Goal: Navigation & Orientation: Find specific page/section

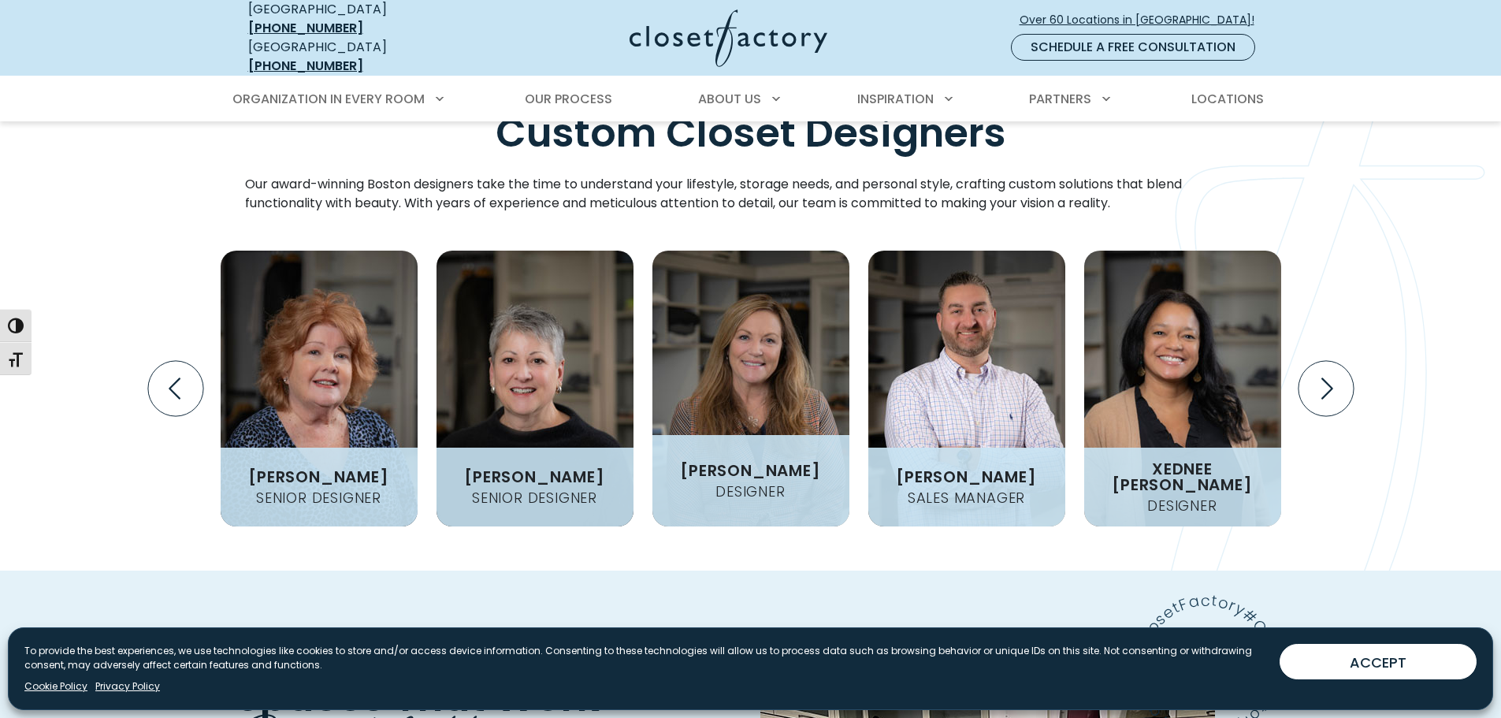
scroll to position [2128, 0]
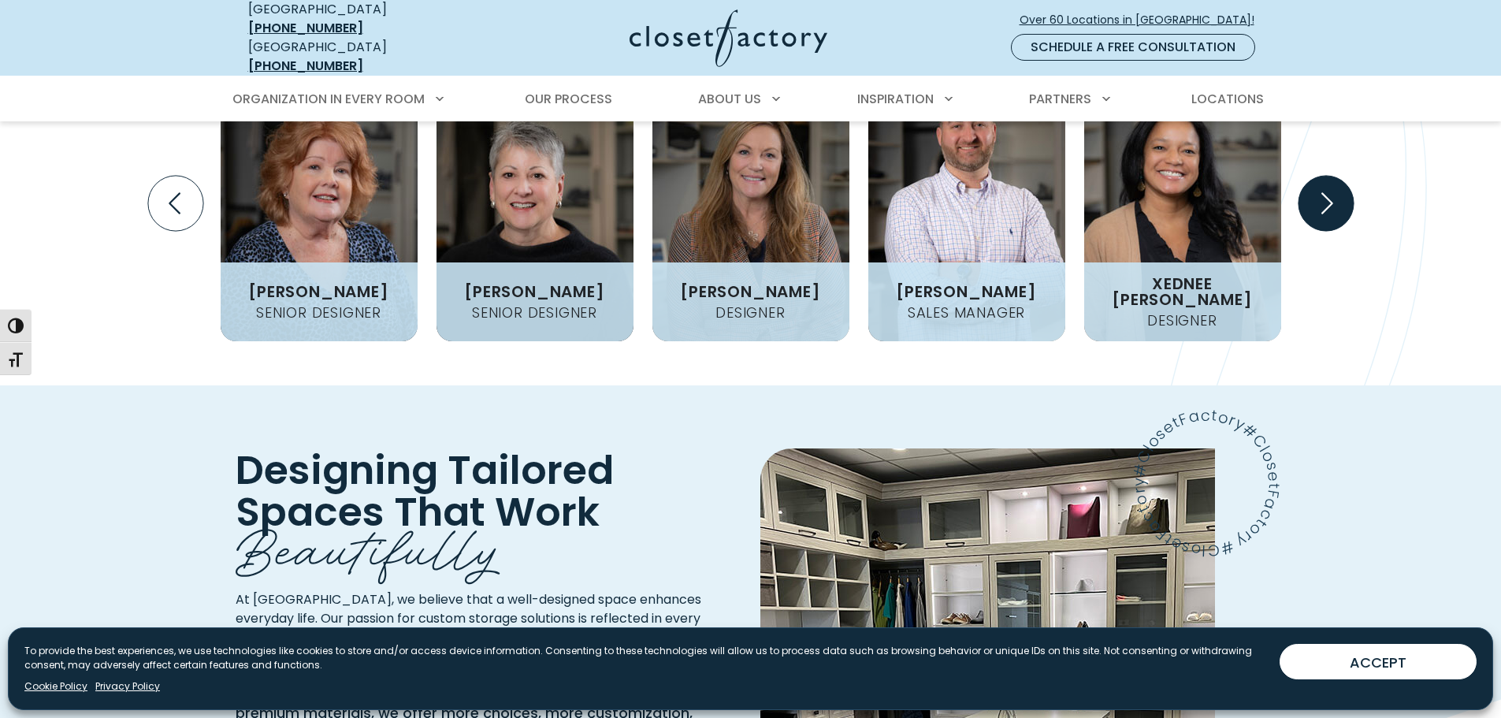
click at [1323, 214] on icon "Next slide" at bounding box center [1328, 202] width 12 height 21
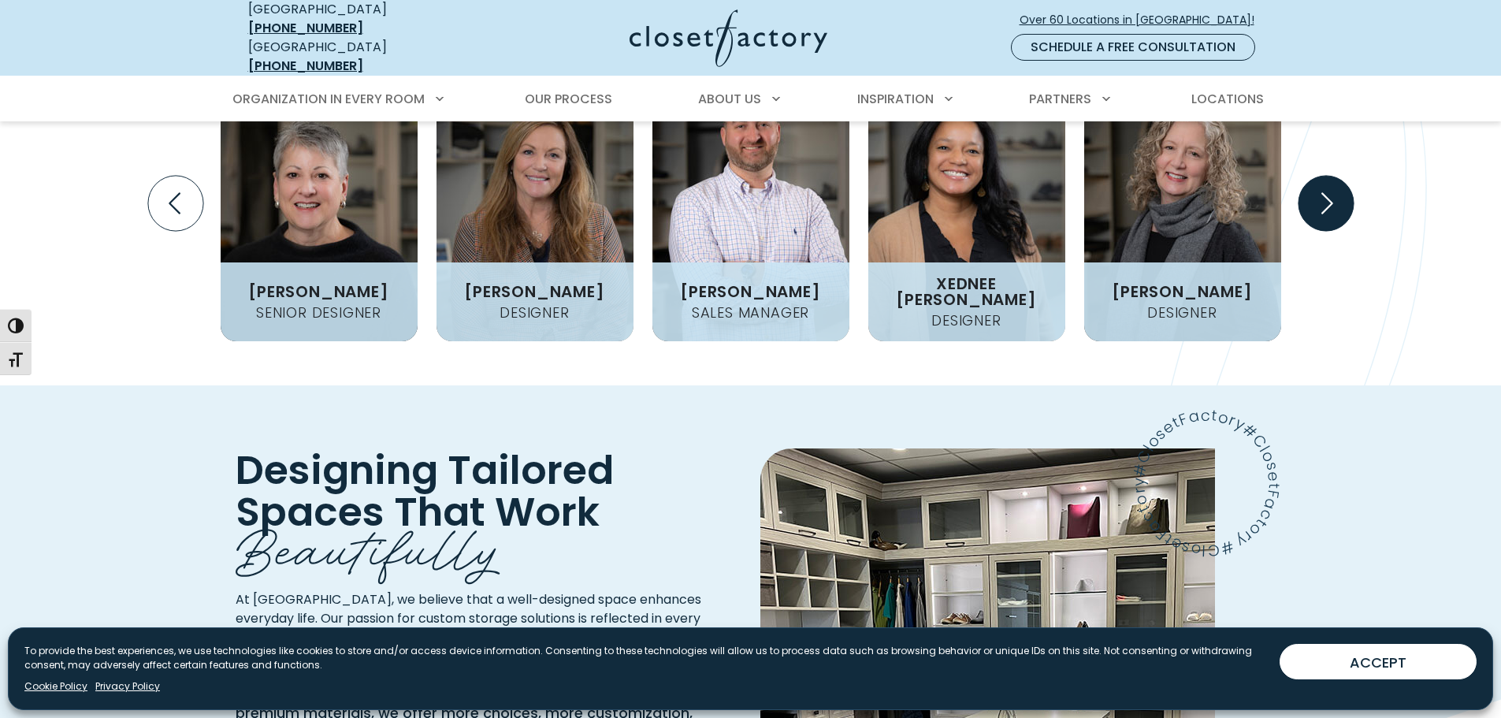
click at [1323, 214] on icon "Next slide" at bounding box center [1328, 202] width 12 height 21
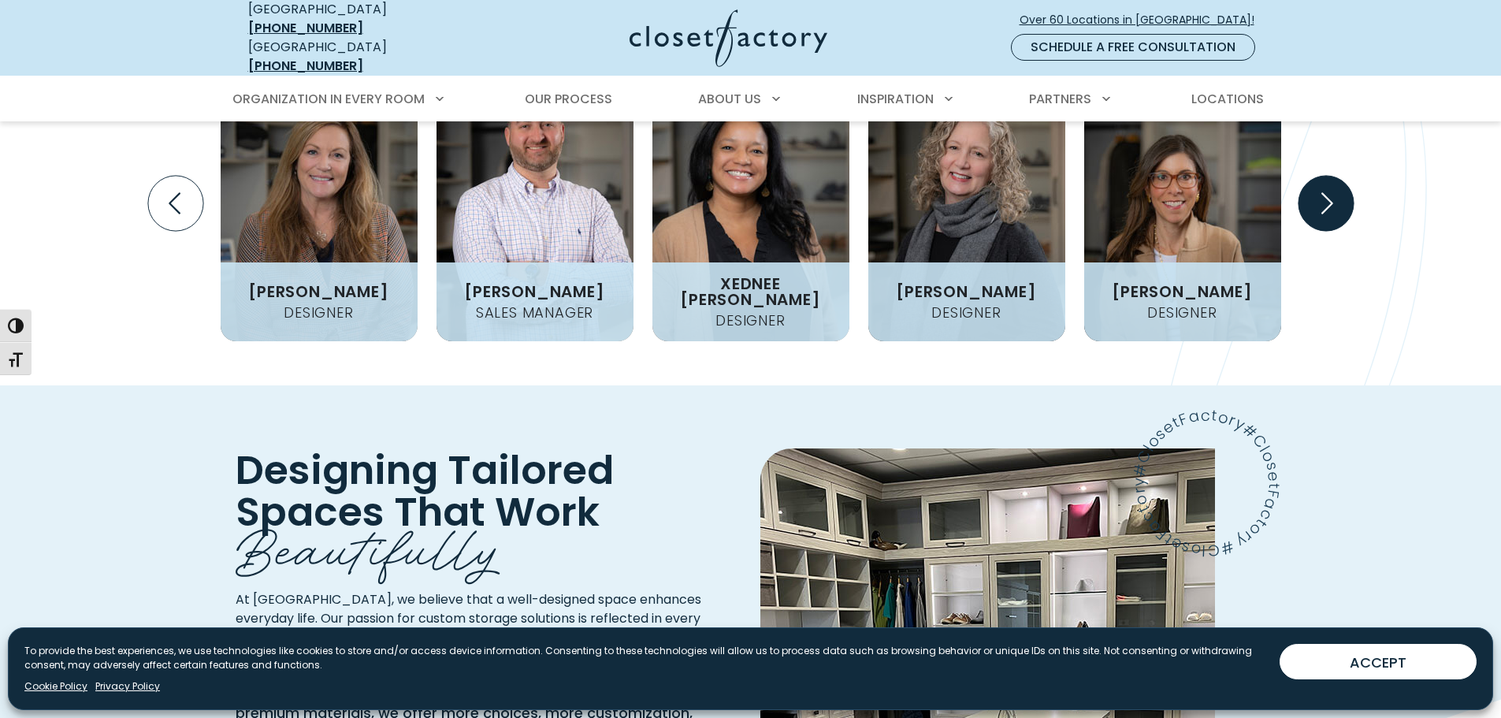
click at [1323, 214] on icon "Next slide" at bounding box center [1328, 202] width 12 height 21
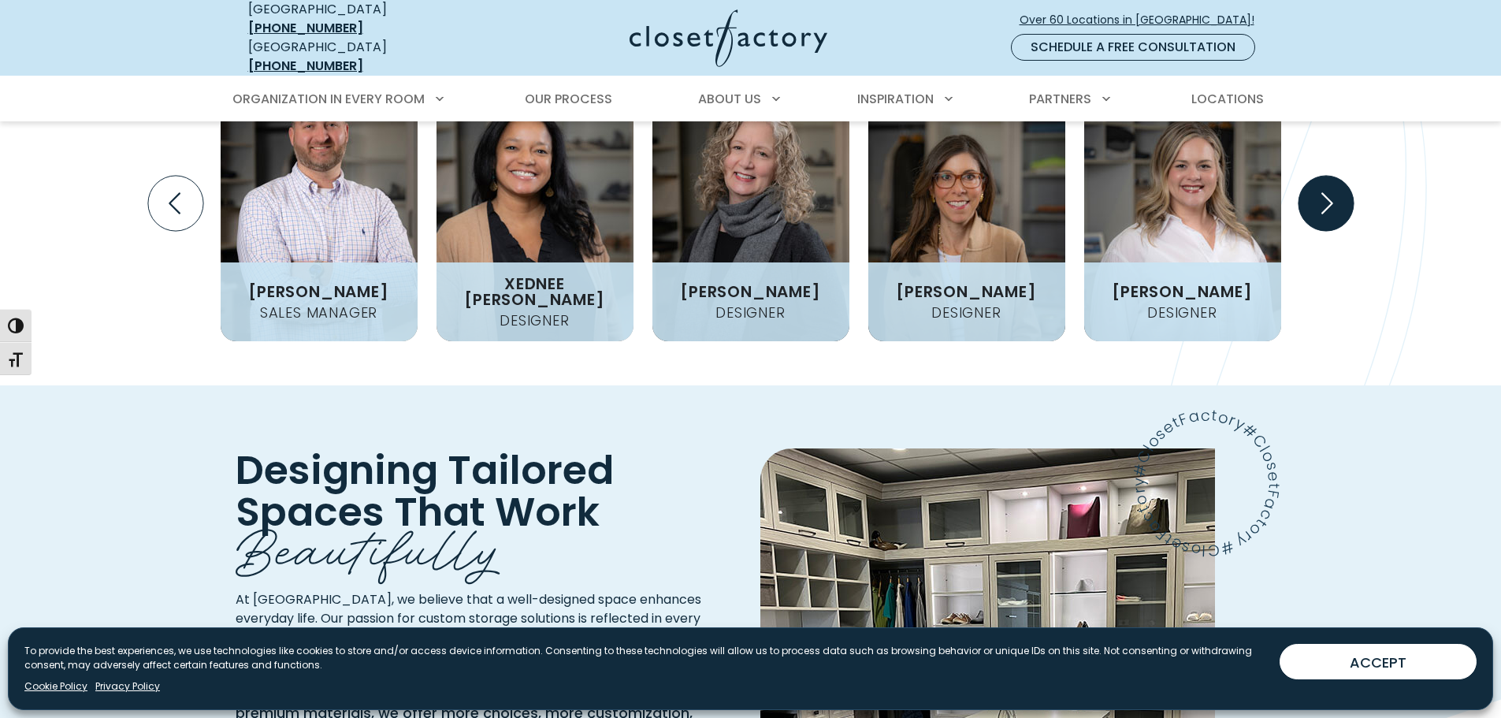
click at [1323, 214] on icon "Next slide" at bounding box center [1328, 202] width 12 height 21
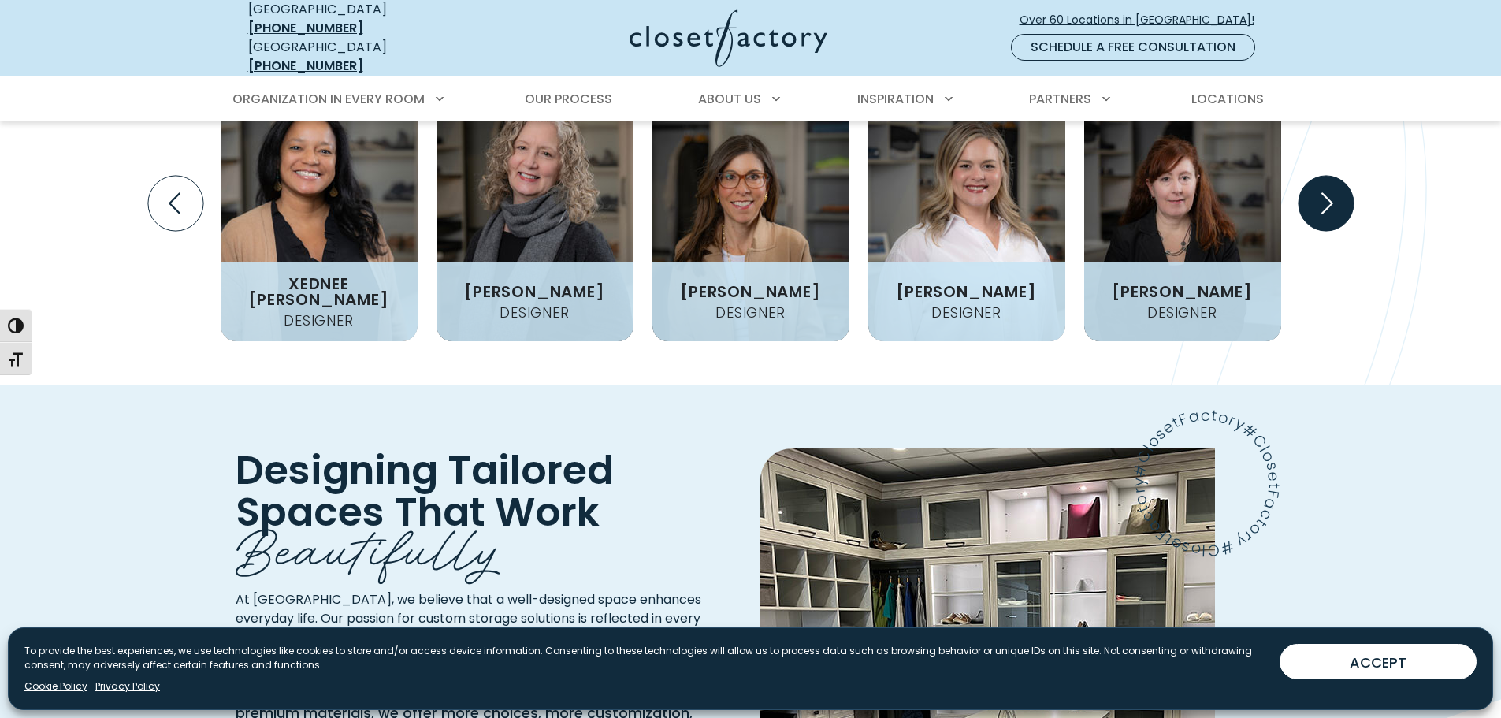
click at [1323, 214] on icon "Next slide" at bounding box center [1328, 202] width 12 height 21
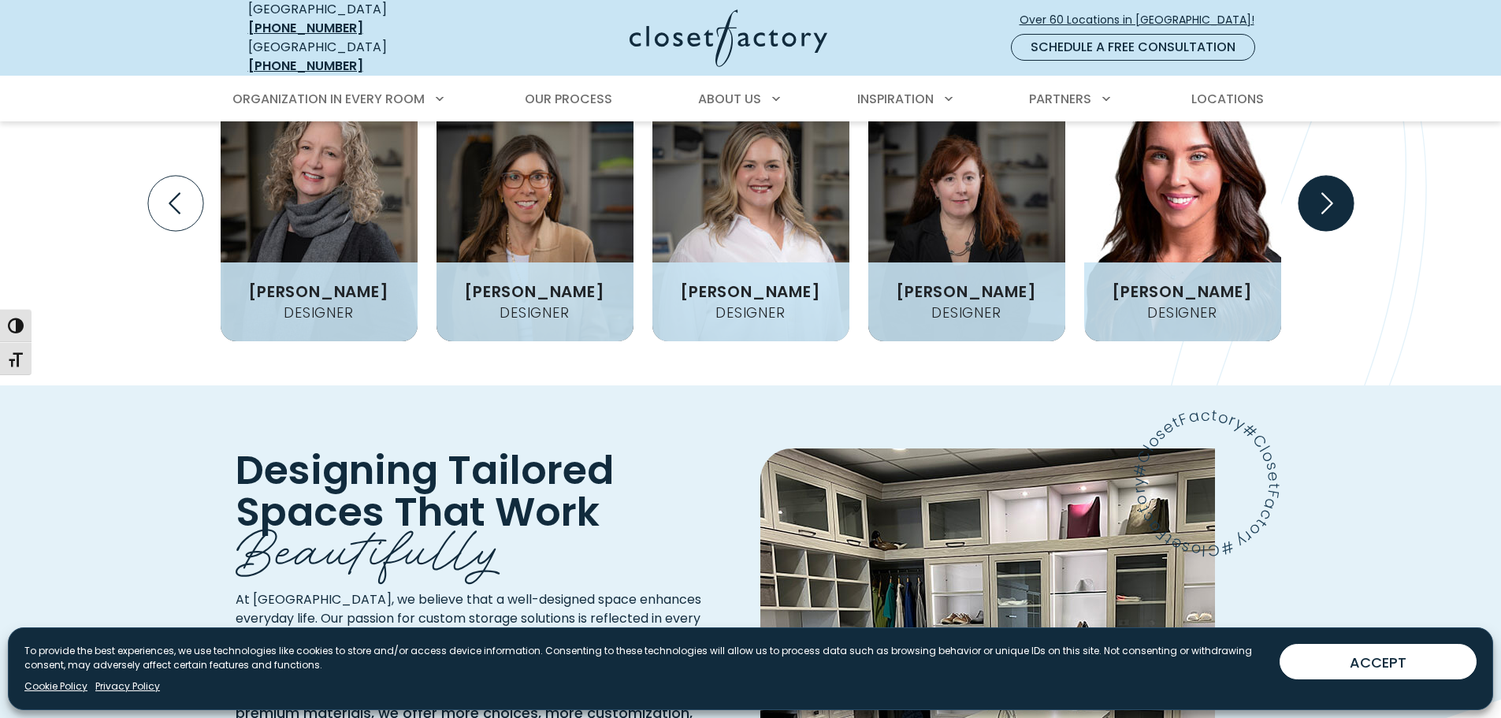
click at [1323, 214] on icon "Next slide" at bounding box center [1328, 202] width 12 height 21
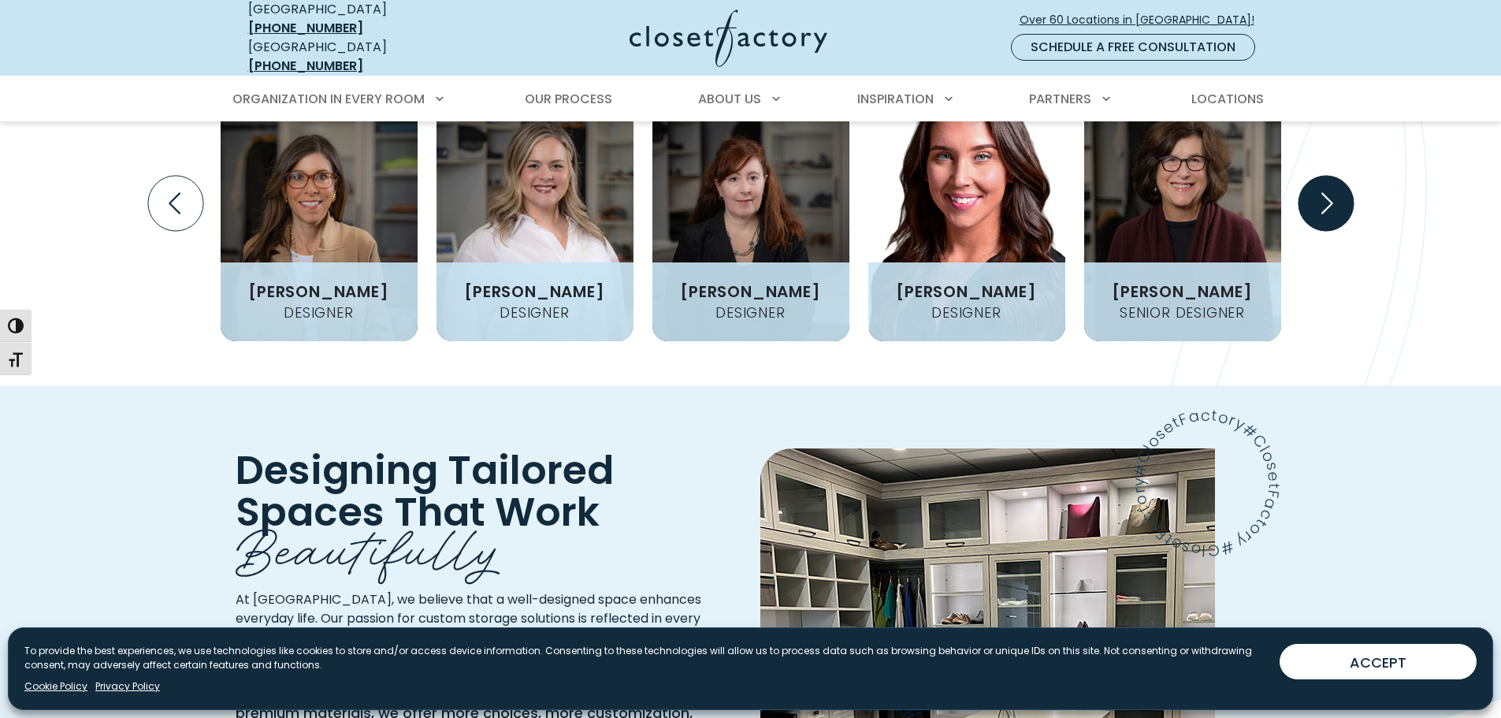
click at [1323, 214] on icon "Next slide" at bounding box center [1328, 202] width 12 height 21
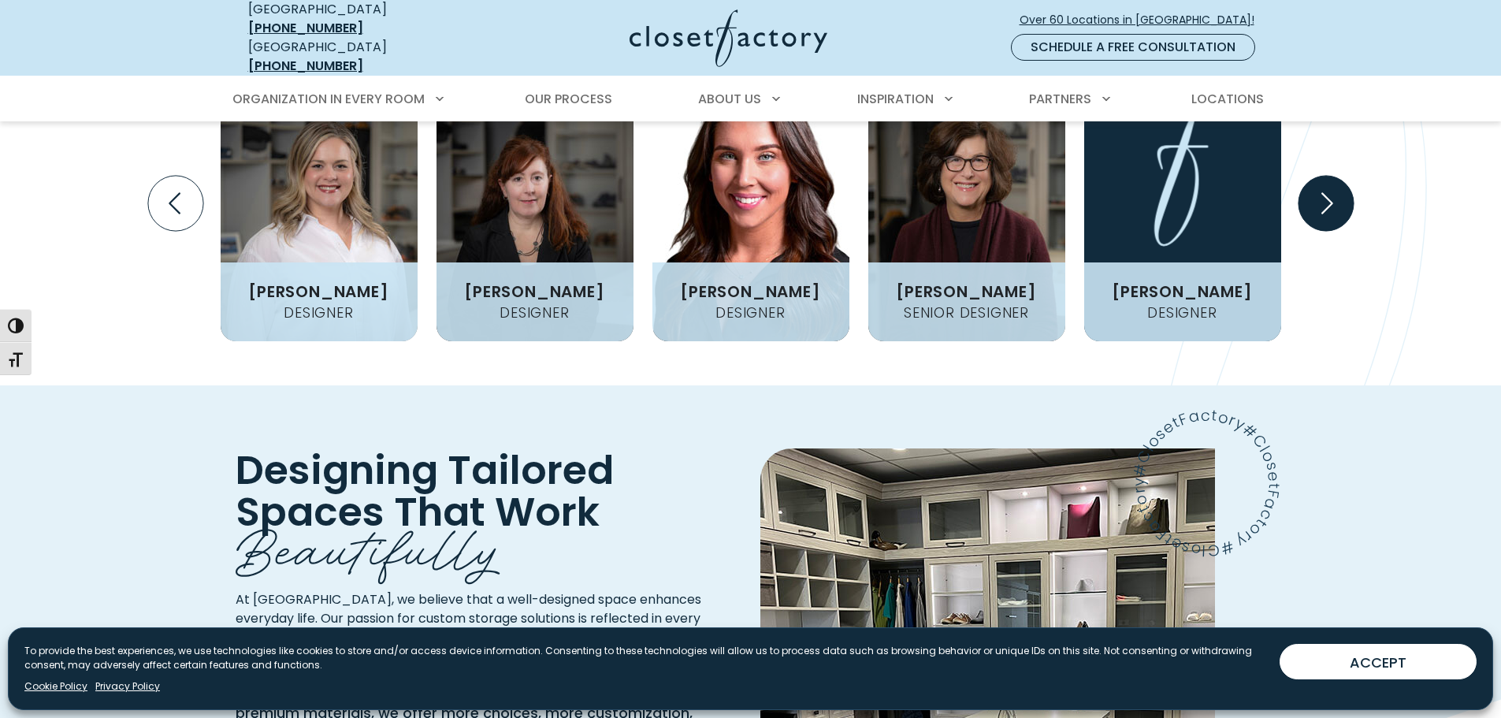
click at [1323, 214] on icon "Next slide" at bounding box center [1328, 202] width 12 height 21
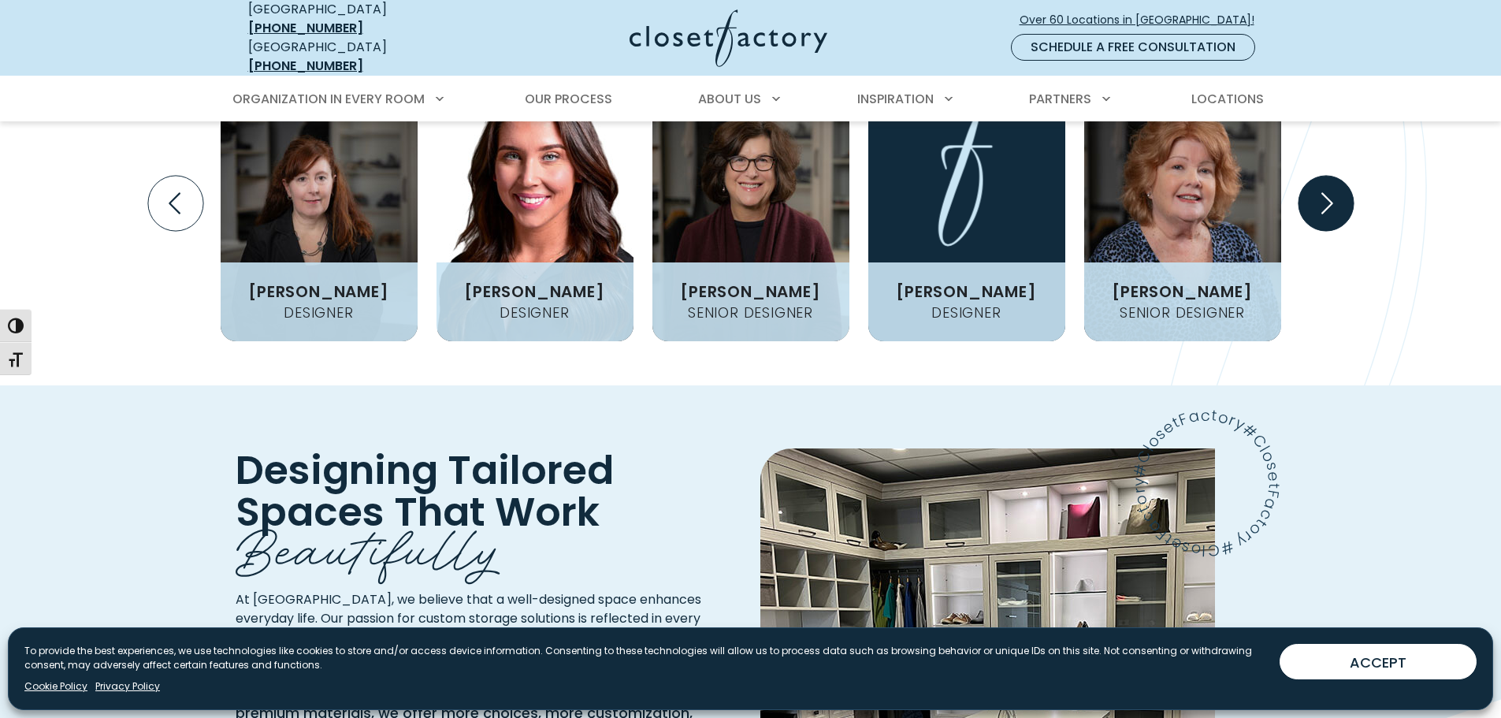
click at [1323, 214] on icon "Next slide" at bounding box center [1328, 202] width 12 height 21
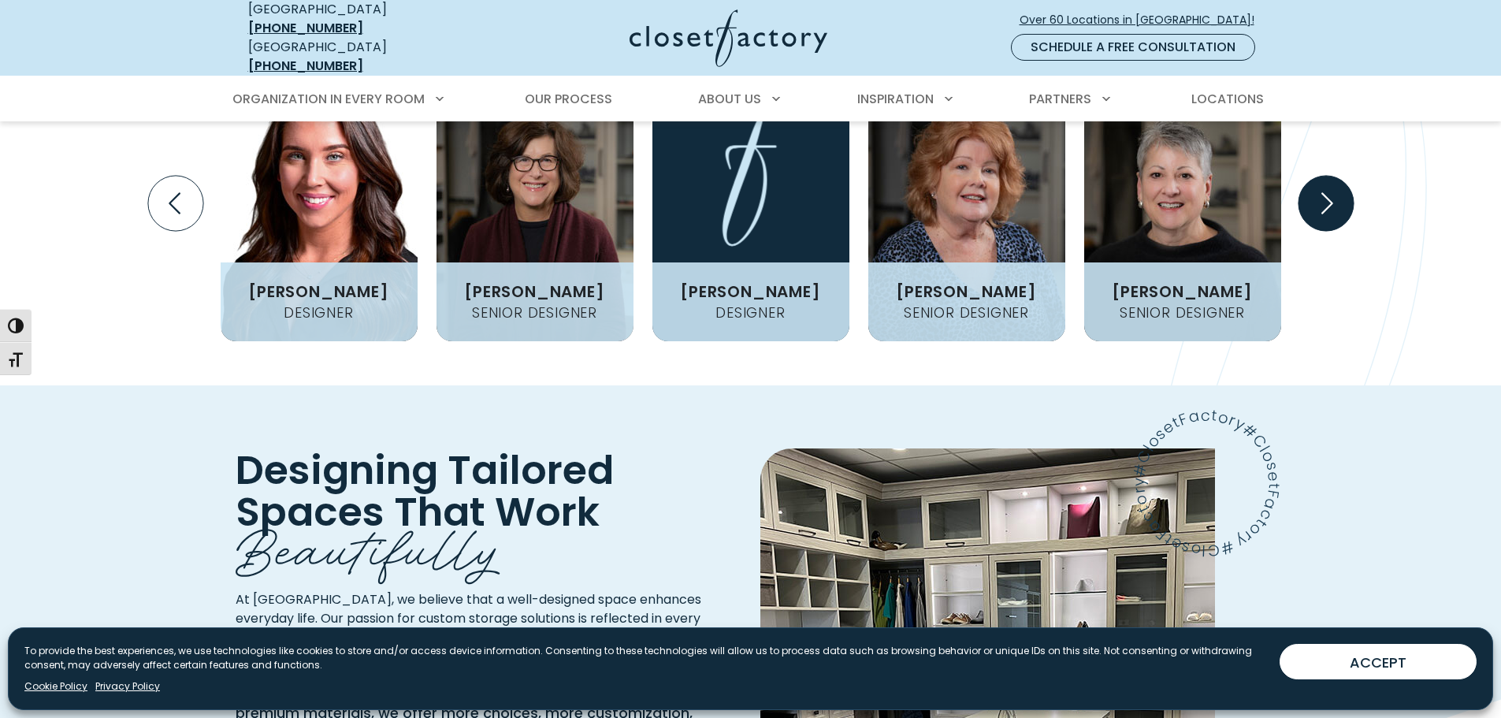
click at [1323, 214] on icon "Next slide" at bounding box center [1328, 202] width 12 height 21
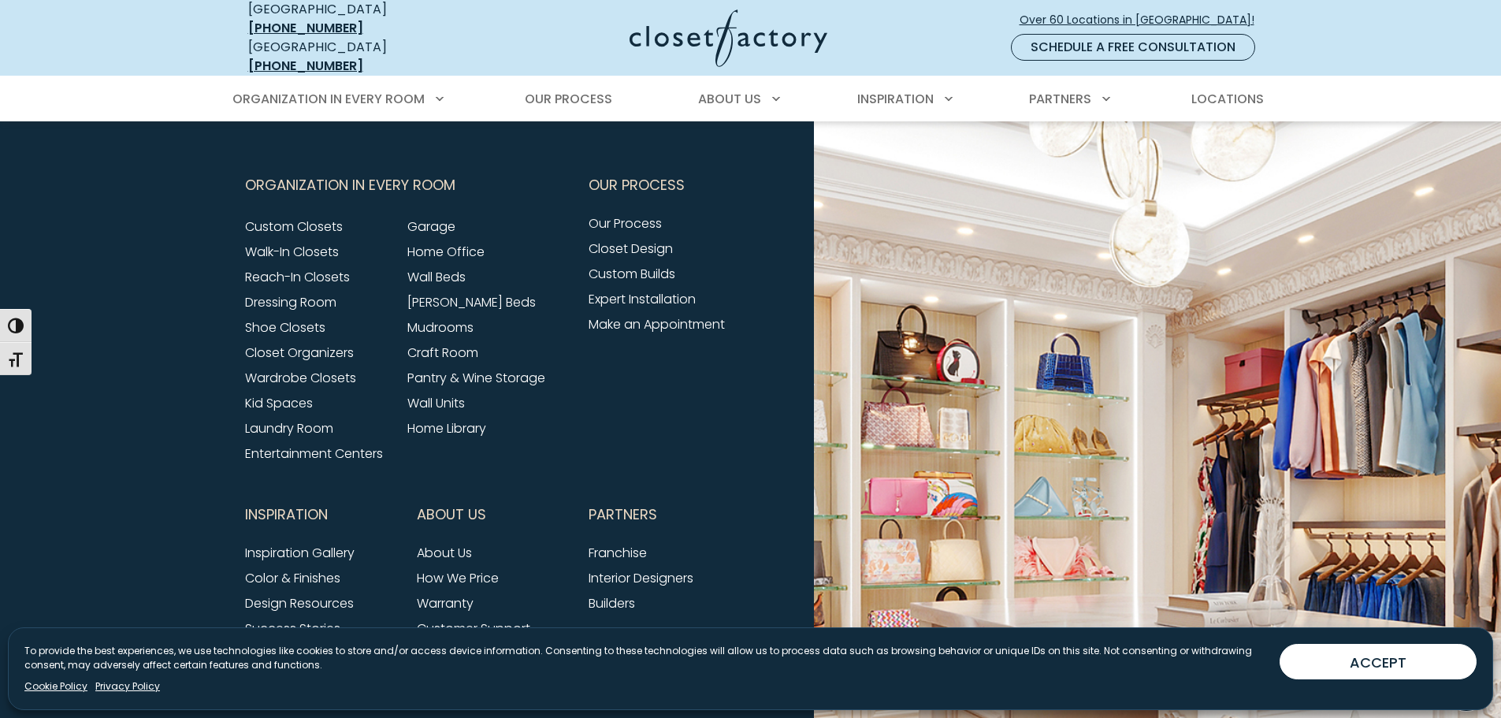
scroll to position [6304, 0]
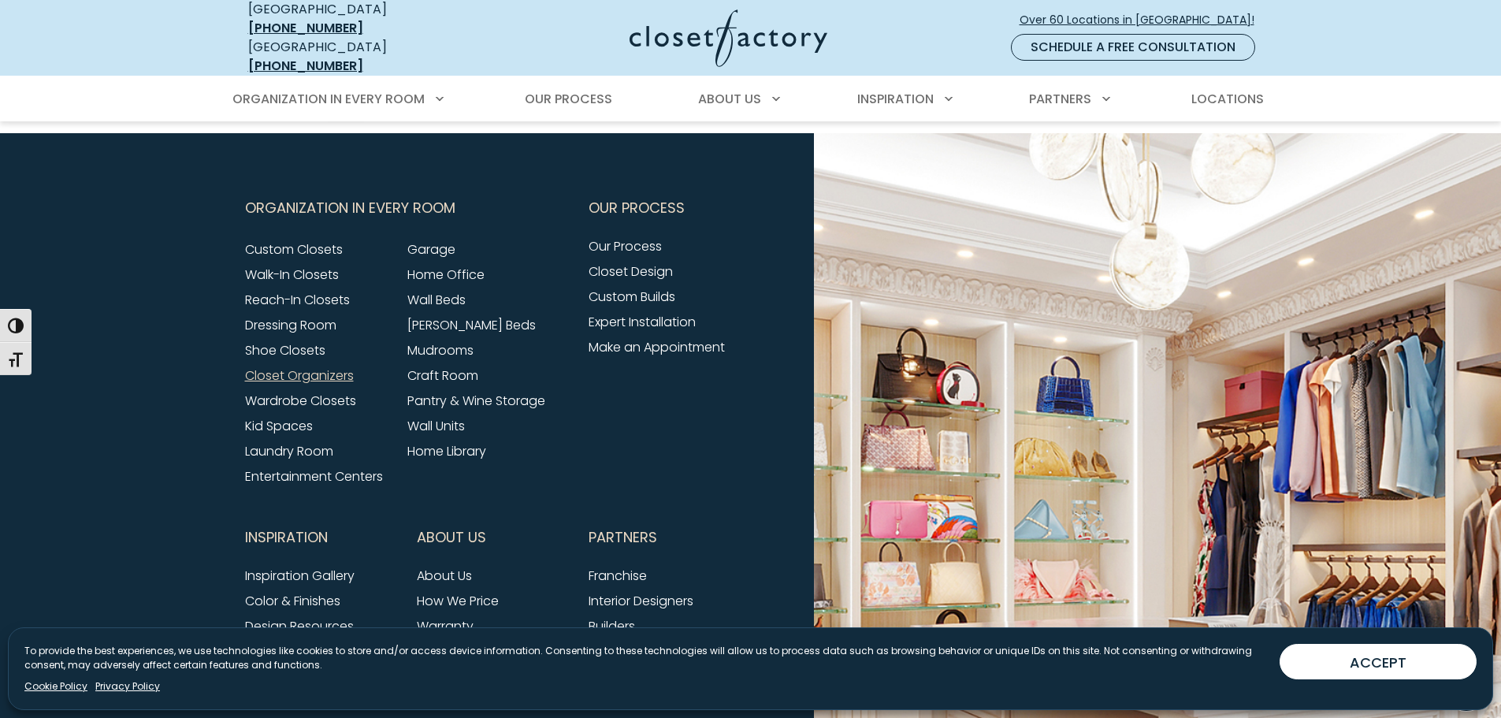
click at [271, 366] on link "Closet Organizers" at bounding box center [299, 375] width 109 height 18
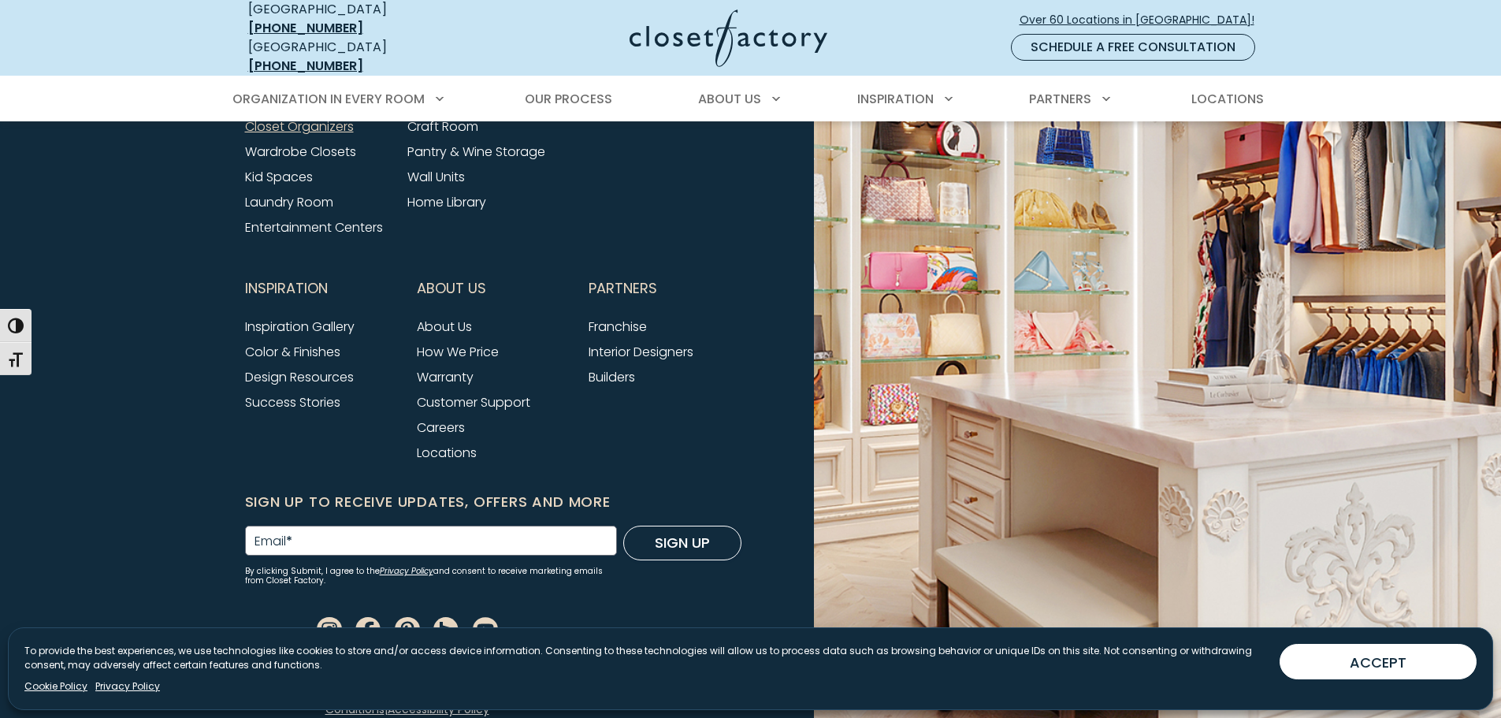
scroll to position [5381, 0]
